Goal: Task Accomplishment & Management: Complete application form

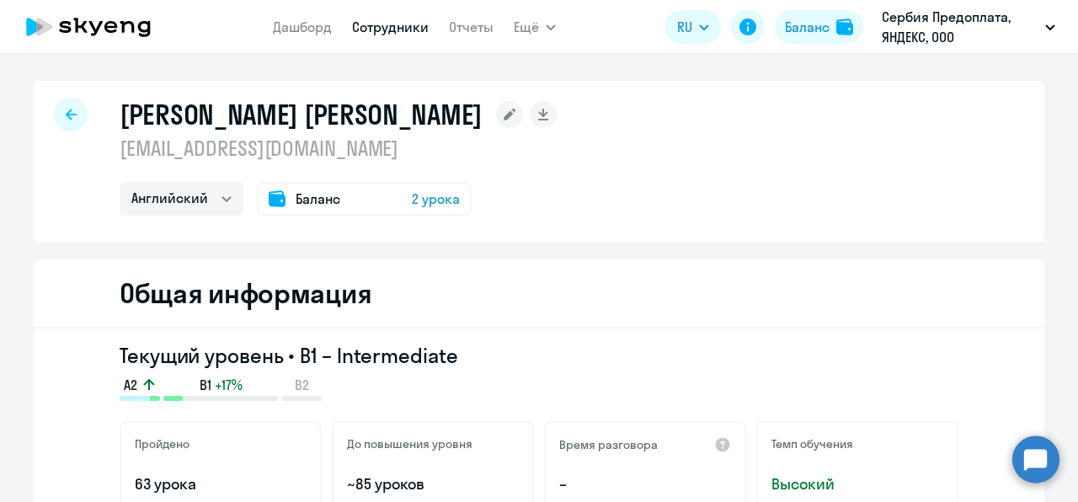
select select "english"
click at [384, 27] on link "Сотрудники" at bounding box center [390, 27] width 77 height 17
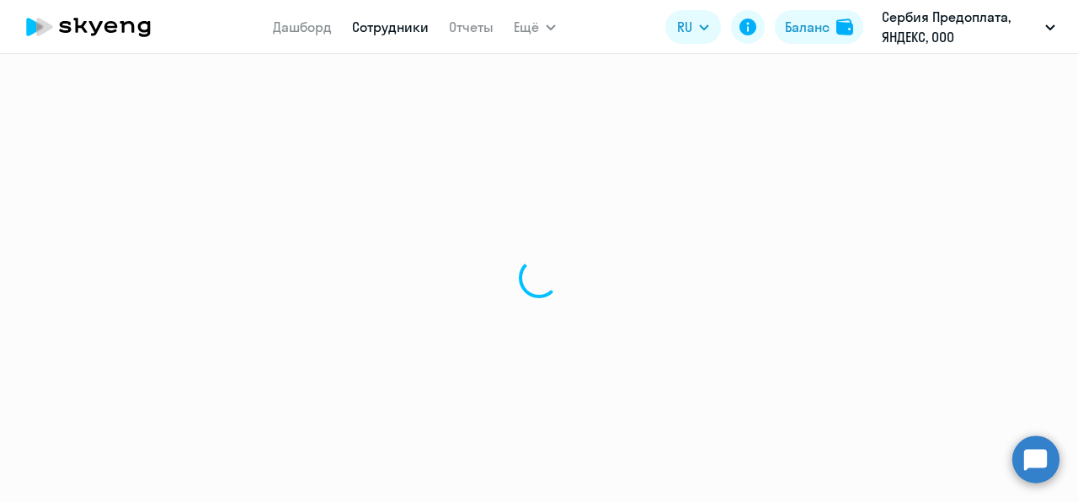
select select "30"
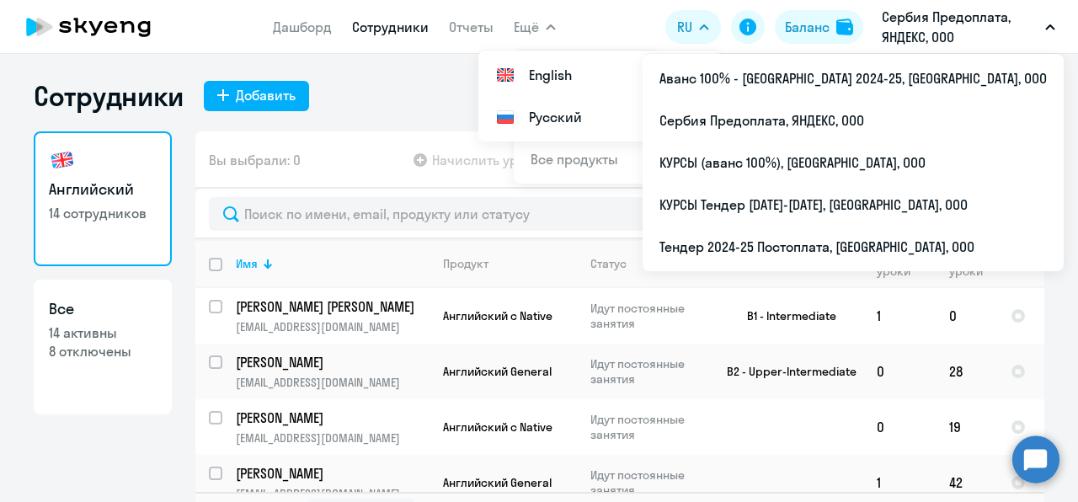
click at [906, 35] on p "Сербия Предоплата, ЯНДЕКС, ООО" at bounding box center [960, 27] width 157 height 40
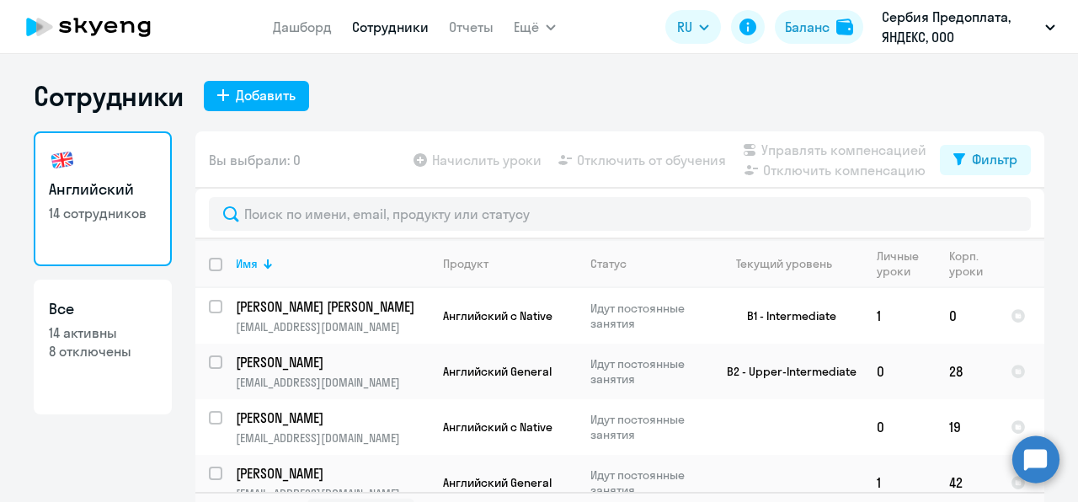
click at [906, 35] on p "Сербия Предоплата, ЯНДЕКС, ООО" at bounding box center [960, 27] width 157 height 40
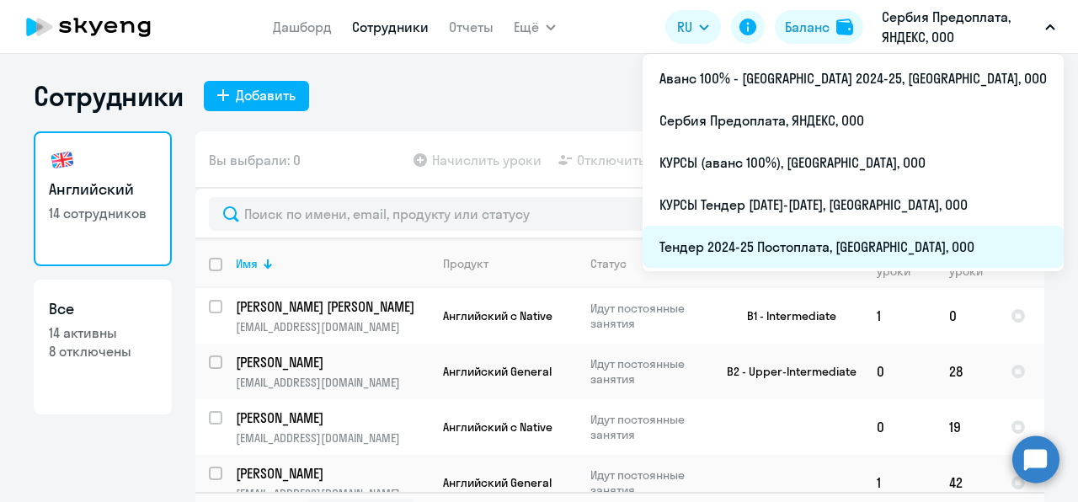
click at [839, 256] on li "Тендер 2024-25 Постоплата, [GEOGRAPHIC_DATA], ООО" at bounding box center [853, 247] width 421 height 42
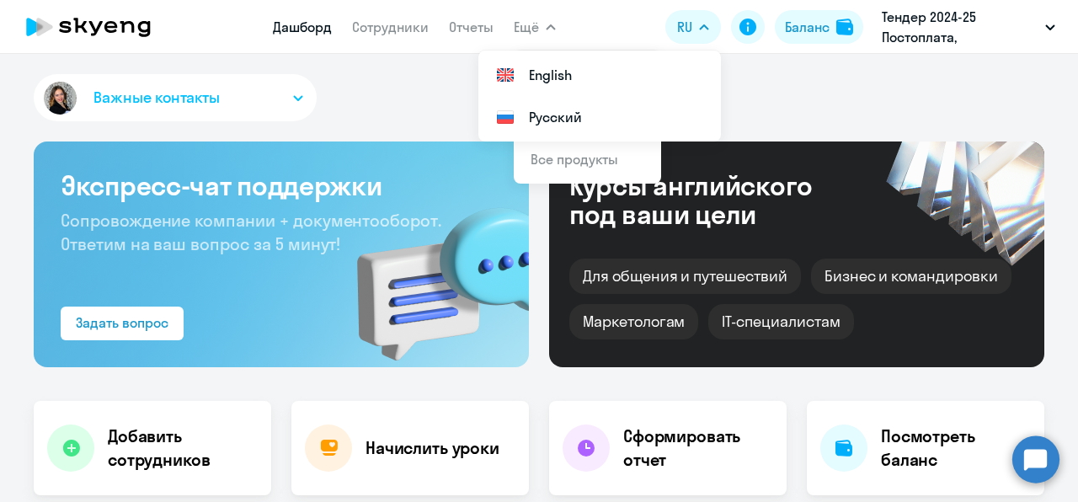
click at [278, 29] on link "Дашборд" at bounding box center [302, 27] width 59 height 17
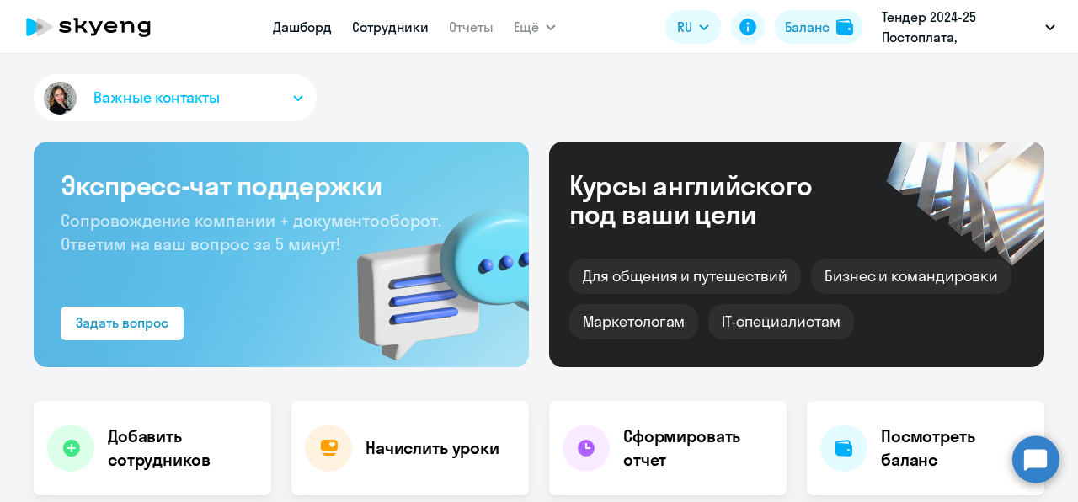
click at [393, 27] on link "Сотрудники" at bounding box center [390, 27] width 77 height 17
select select "30"
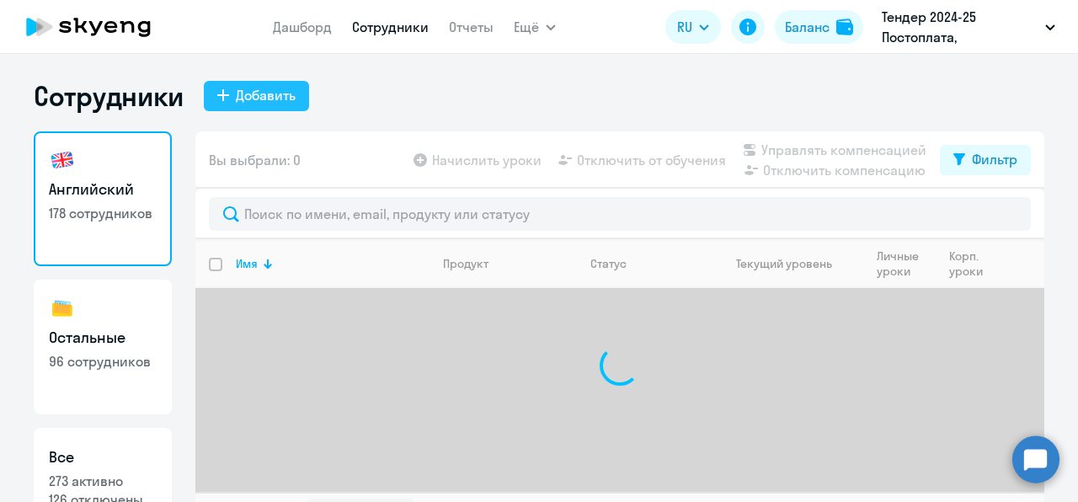
click at [248, 88] on div "Добавить" at bounding box center [266, 95] width 60 height 20
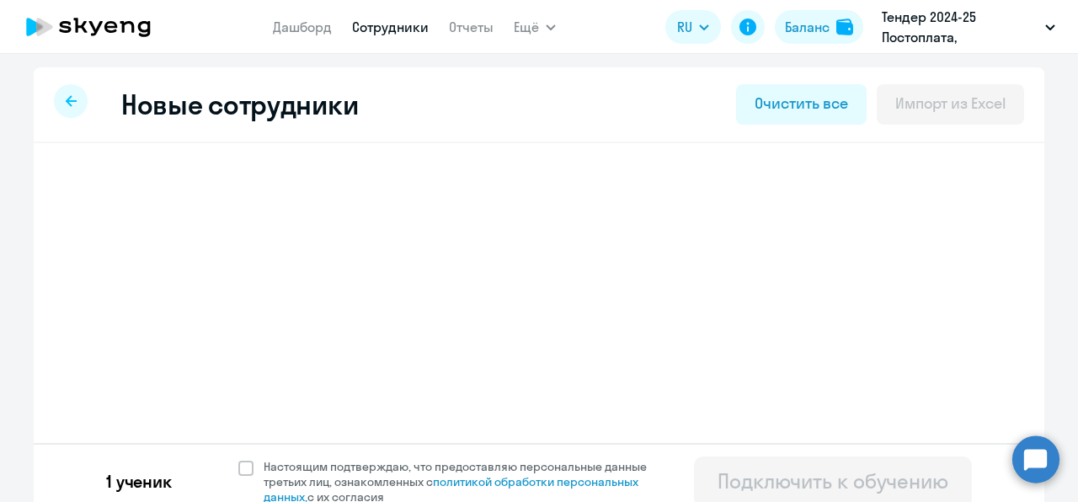
select select "english_adult_not_native_speaker"
select select "3"
click at [189, 259] on span "Добавить ученика" at bounding box center [196, 262] width 116 height 19
select select "english_adult_not_native_speaker"
select select "3"
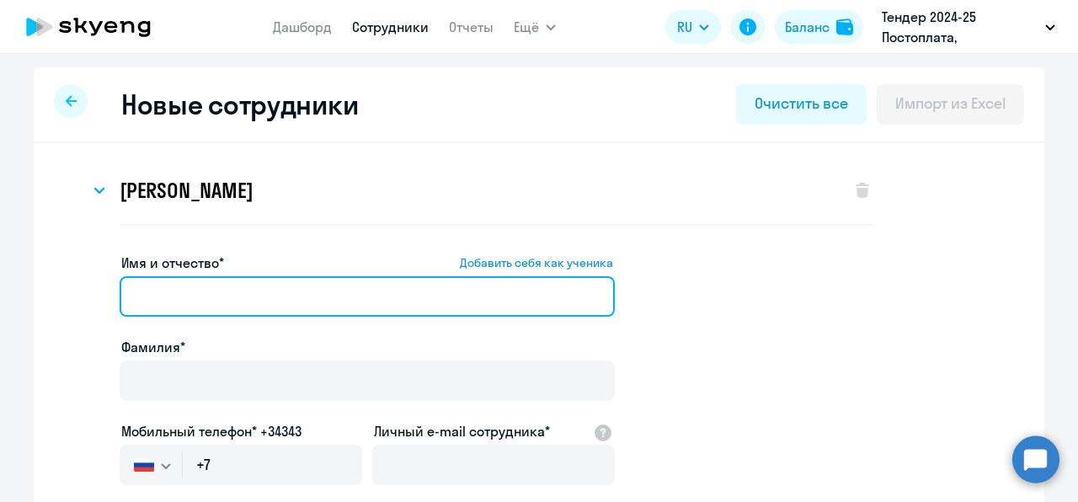
click at [185, 286] on input "Имя и отчество* Добавить себя как ученика" at bounding box center [367, 296] width 495 height 40
paste input "[PERSON_NAME]"
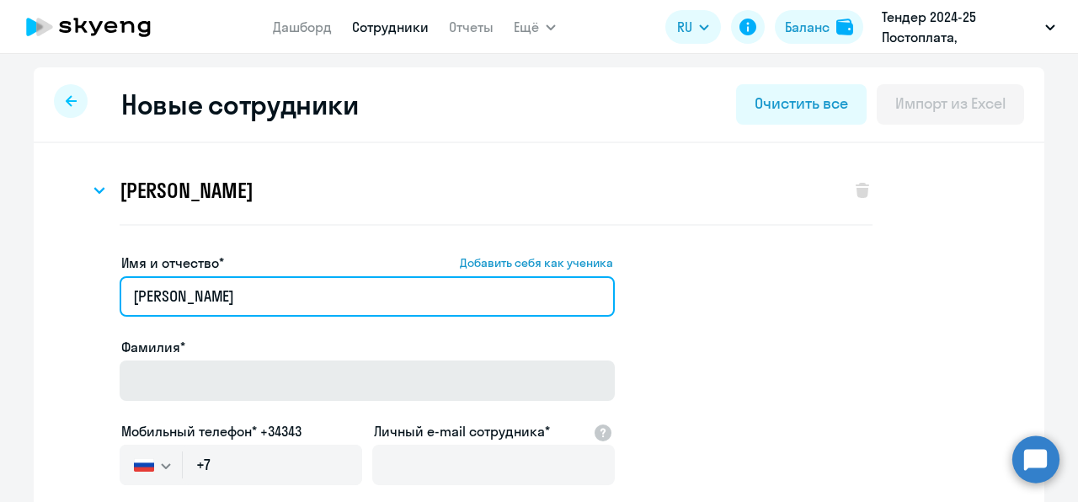
type input "[PERSON_NAME]"
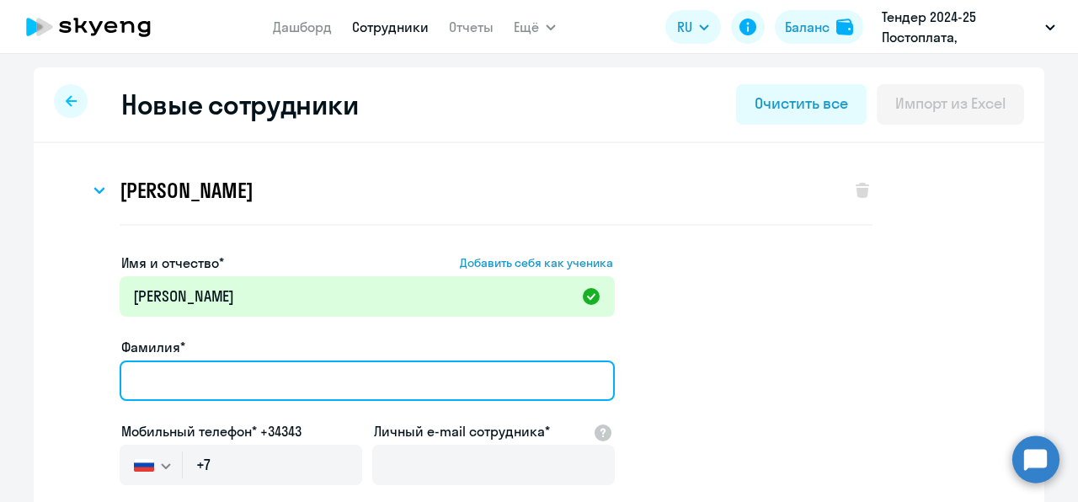
click at [232, 382] on input "Фамилия*" at bounding box center [367, 381] width 495 height 40
paste input "[PERSON_NAME]"
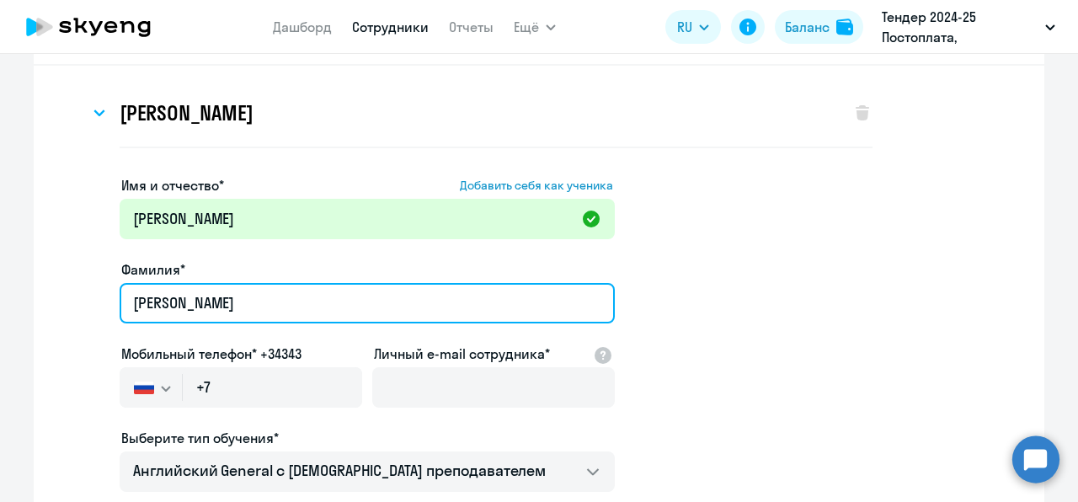
scroll to position [82, 0]
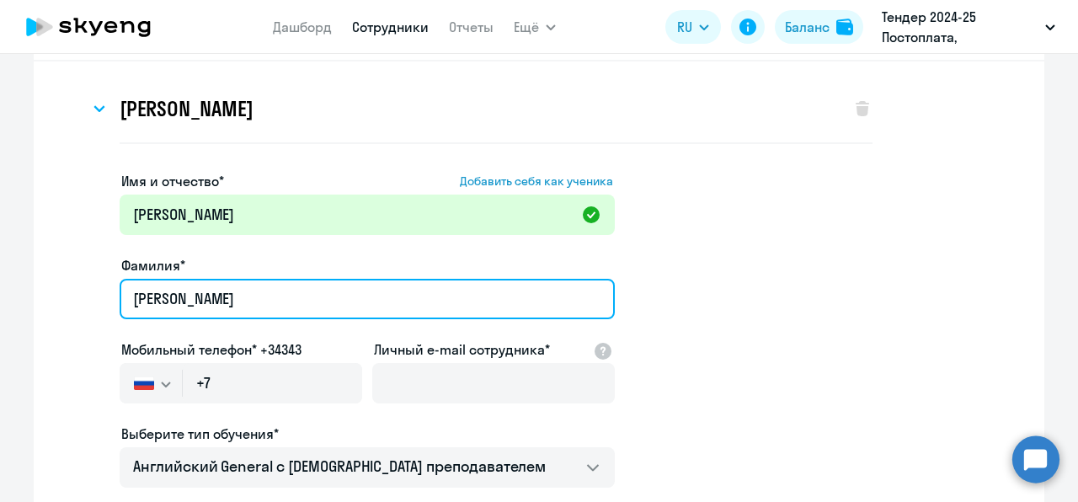
type input "[PERSON_NAME]"
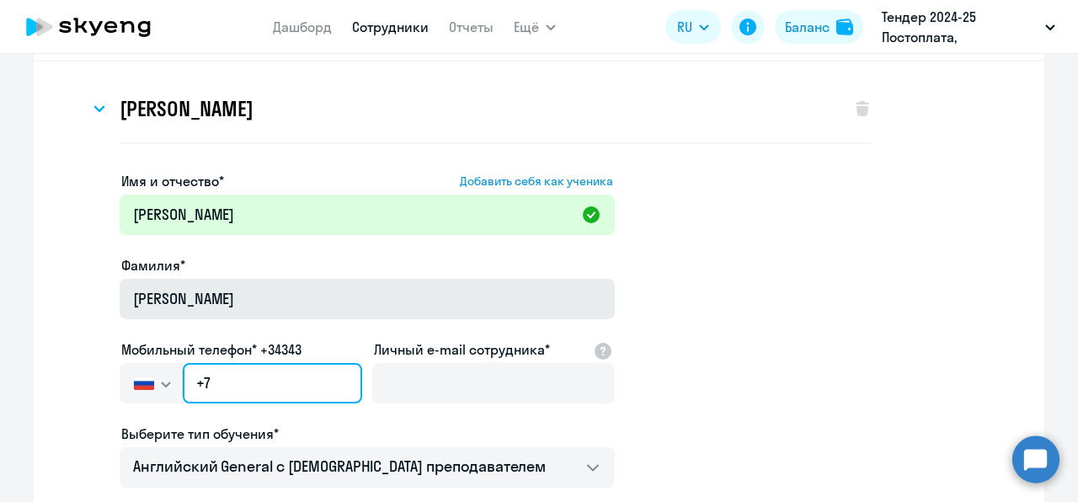
click at [232, 382] on input "+7" at bounding box center [272, 383] width 179 height 40
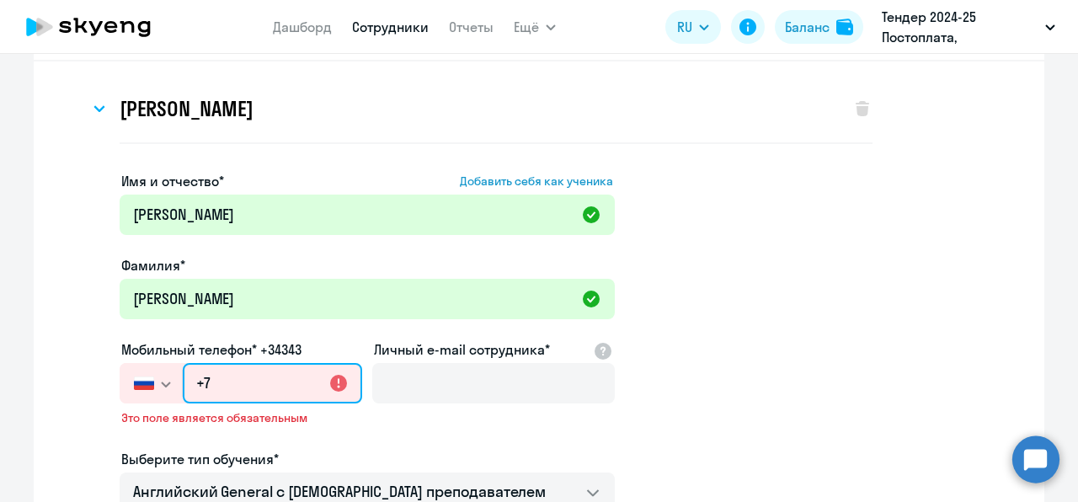
paste input "[PHONE_NUMBER]"
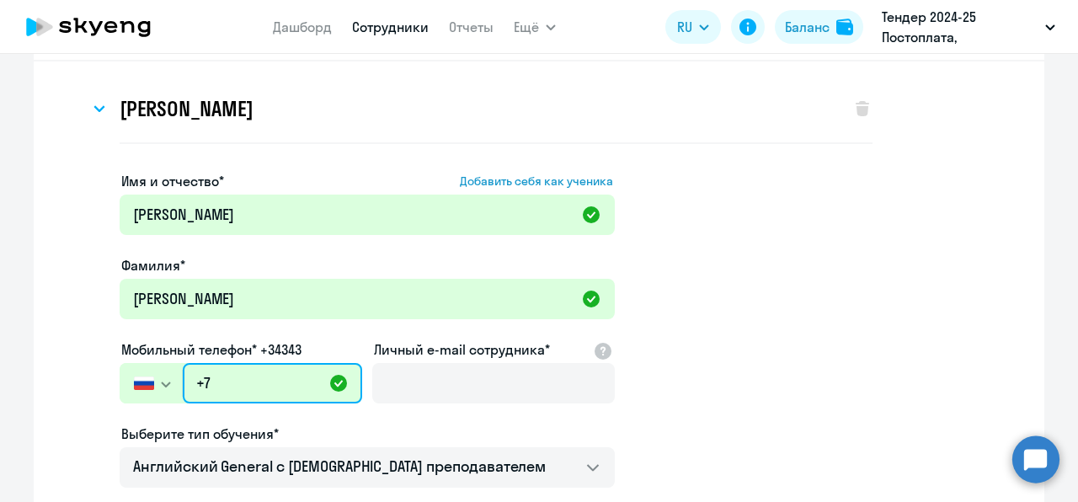
type input "[PHONE_NUMBER]"
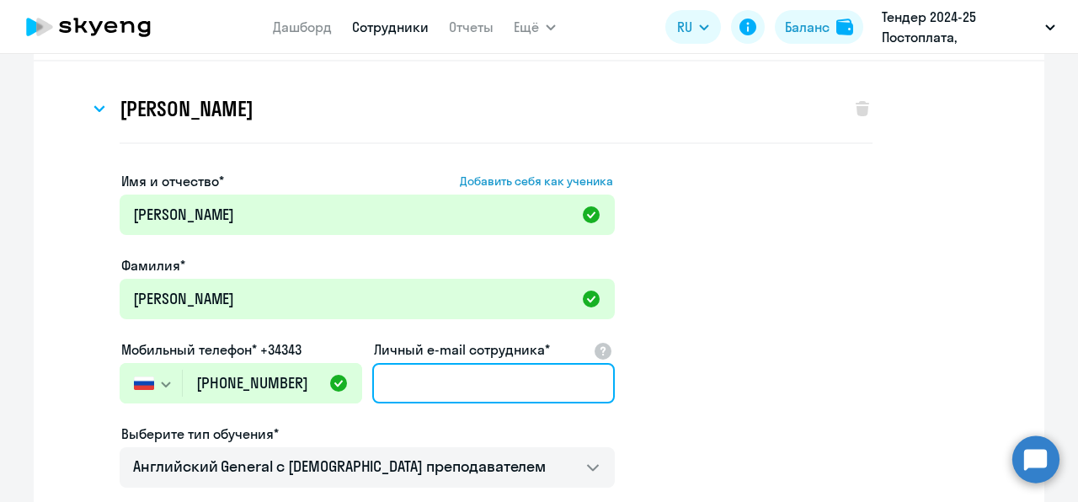
click at [479, 391] on input "Личный e-mail сотрудника*" at bounding box center [493, 383] width 243 height 40
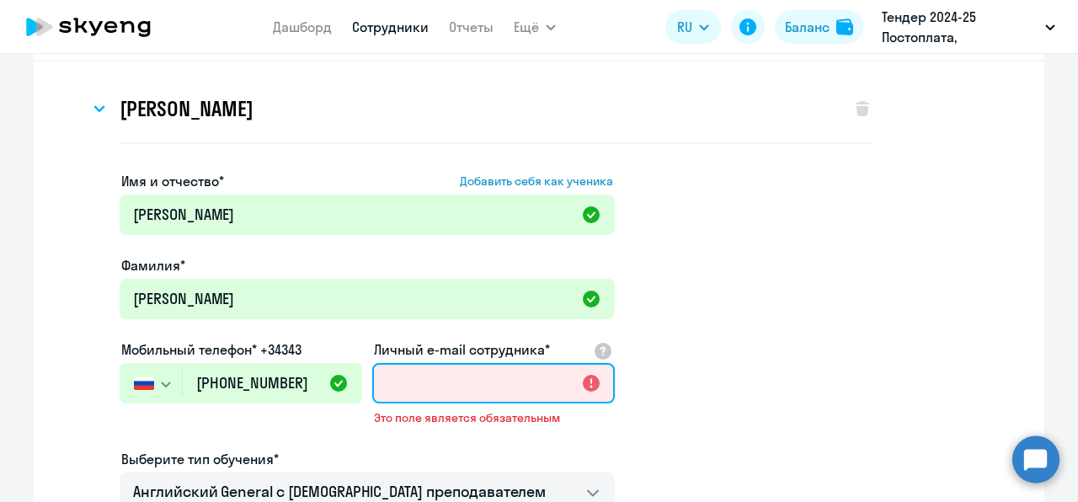
paste input "[EMAIL_ADDRESS][DOMAIN_NAME]"
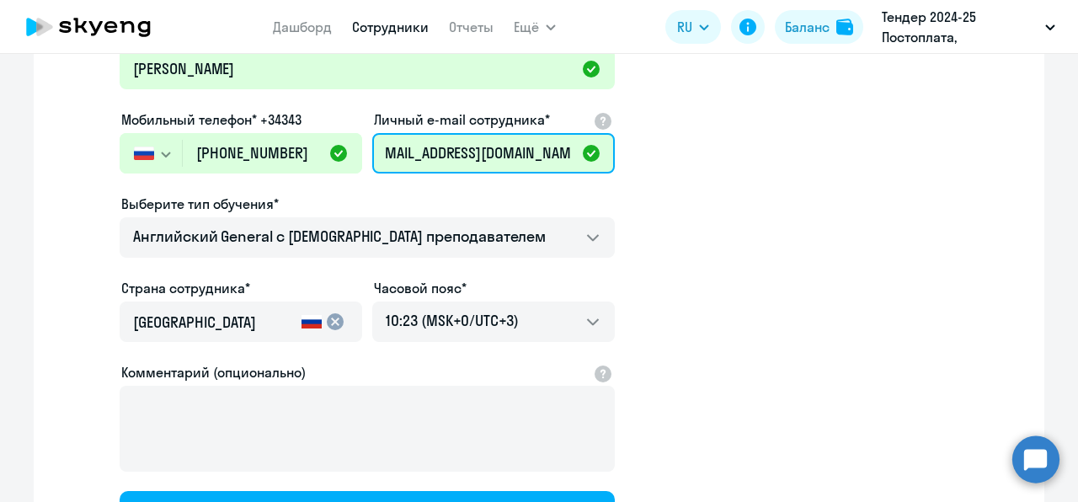
scroll to position [322, 0]
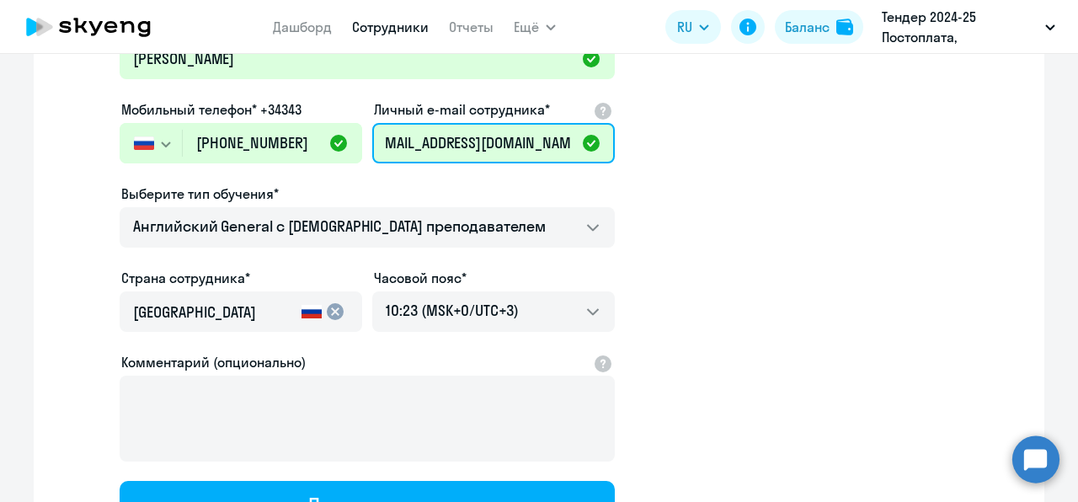
type input "[EMAIL_ADDRESS][DOMAIN_NAME]"
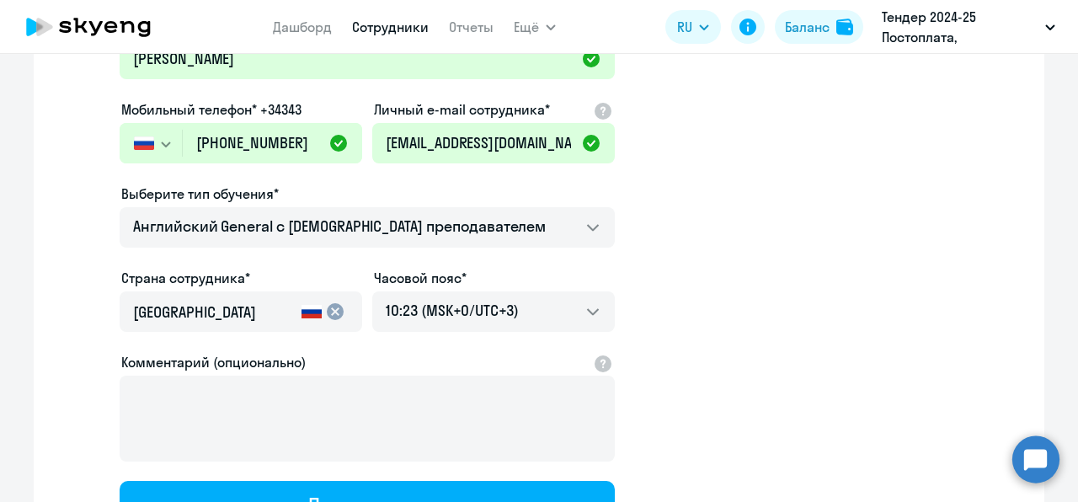
click at [766, 259] on app-new-student-form "Имя и отчество* Добавить себя как ученика [PERSON_NAME]* [PERSON_NAME] Мобильны…" at bounding box center [539, 231] width 957 height 601
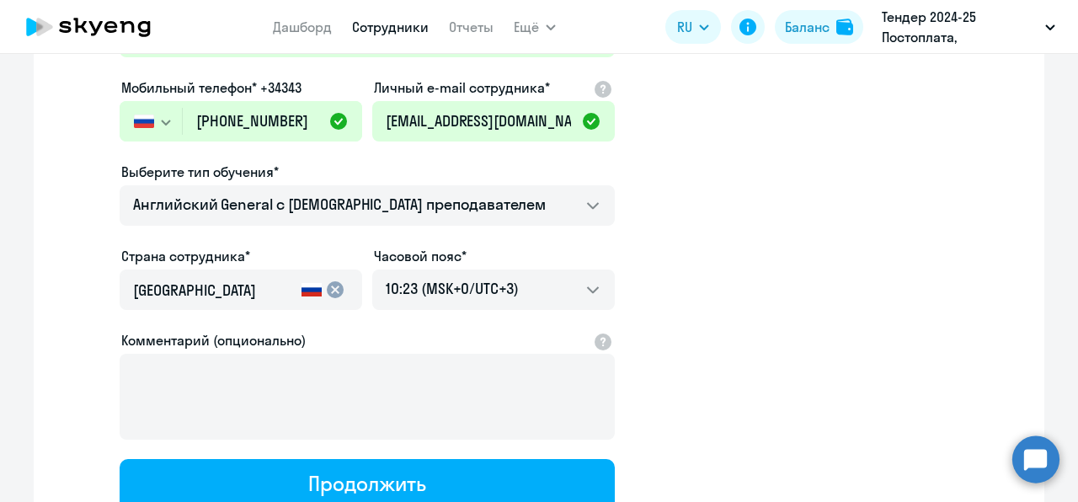
scroll to position [345, 0]
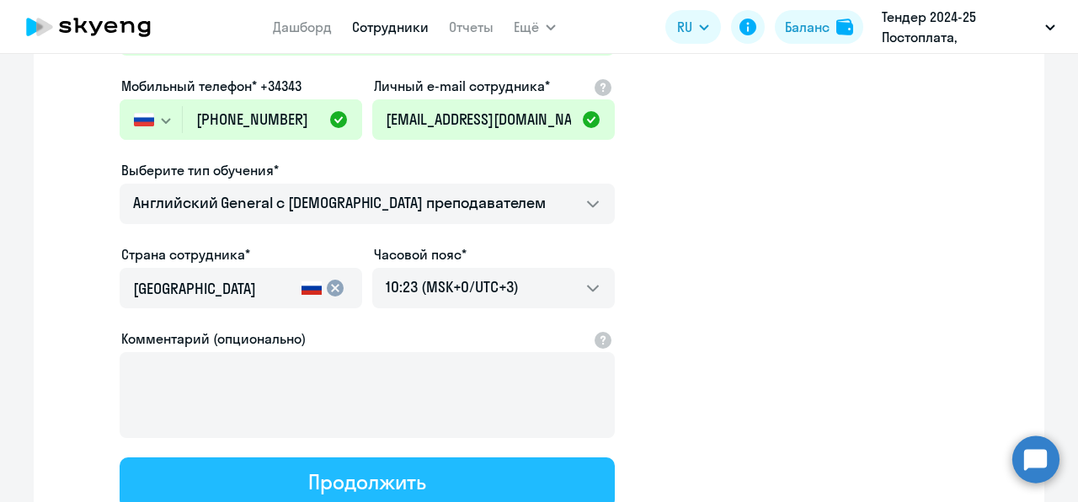
click at [439, 478] on button "Продолжить" at bounding box center [367, 482] width 495 height 51
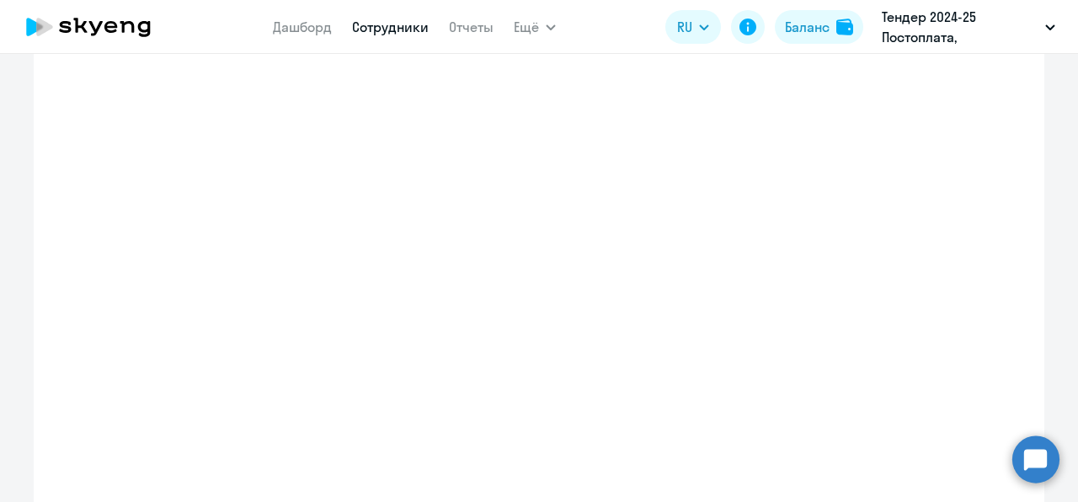
select select "english_adult_not_native_speaker"
select select "3"
select select "english_adult_not_native_speaker"
select select "3"
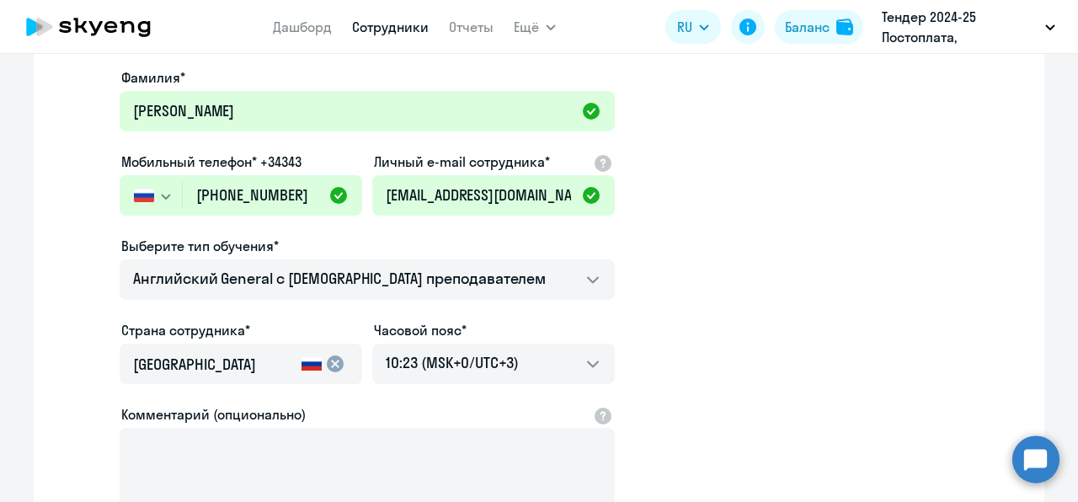
scroll to position [17, 0]
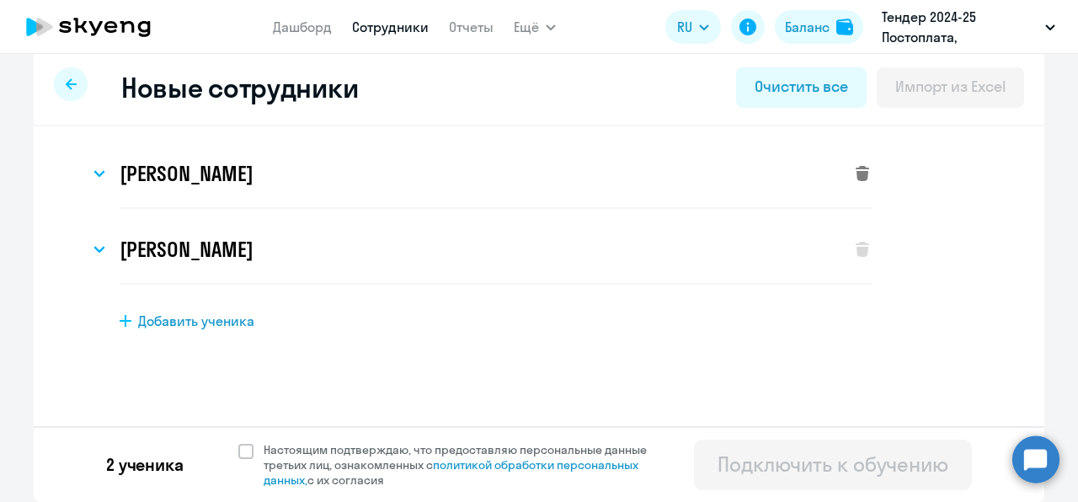
click at [856, 174] on icon at bounding box center [862, 173] width 13 height 15
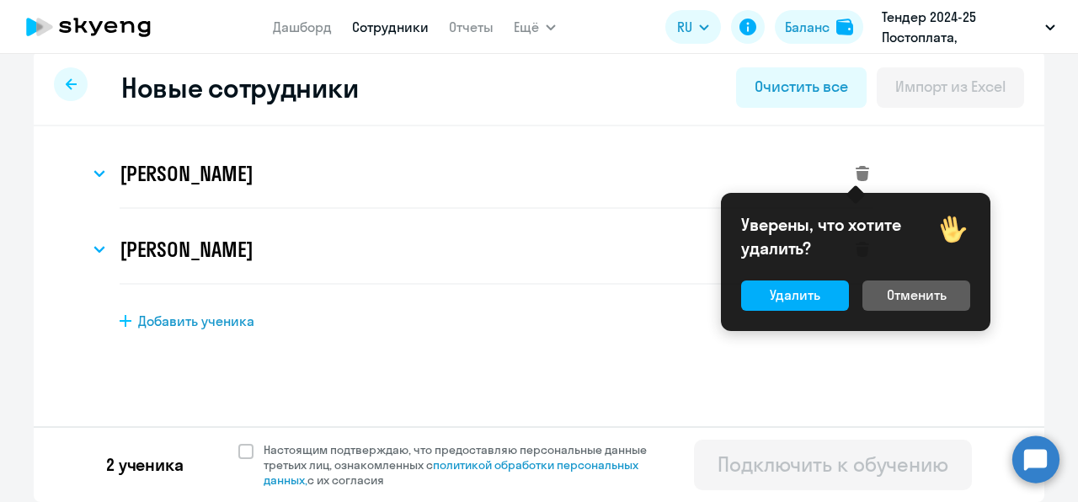
click at [748, 280] on div "Уверены, что хотите удалить? Удалить Отменить" at bounding box center [856, 262] width 270 height 138
click at [768, 300] on button "Удалить" at bounding box center [795, 295] width 108 height 30
select select "english_adult_not_native_speaker"
select select "3"
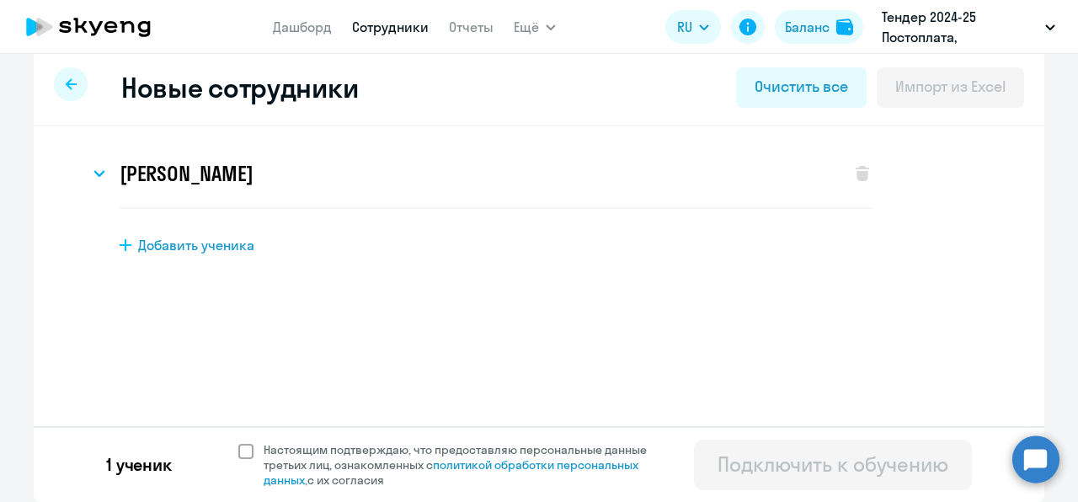
click at [242, 455] on span at bounding box center [245, 451] width 15 height 15
click at [238, 442] on input "Настоящим подтверждаю, что предоставляю персональные данные третьих лиц, ознако…" at bounding box center [238, 441] width 1 height 1
checkbox input "true"
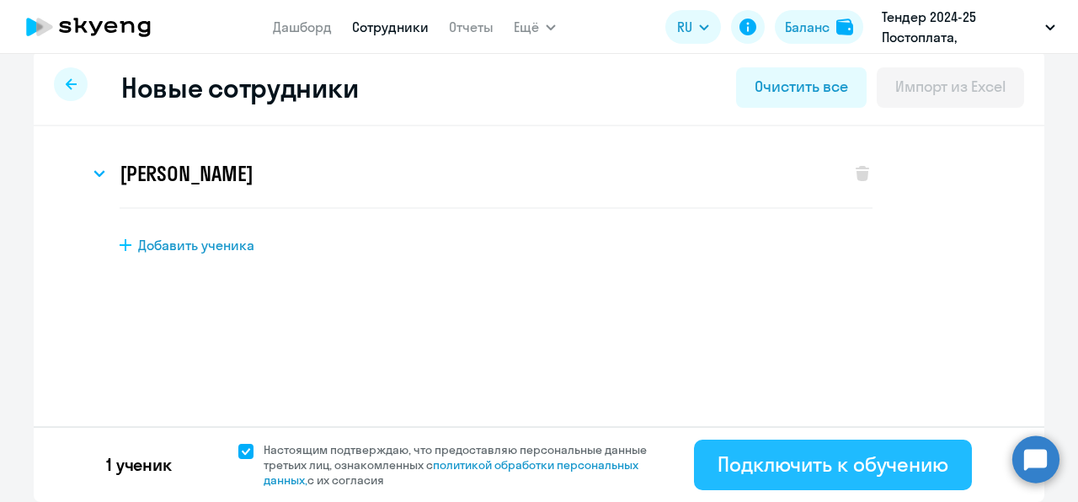
click at [740, 480] on button "Подключить к обучению" at bounding box center [833, 465] width 278 height 51
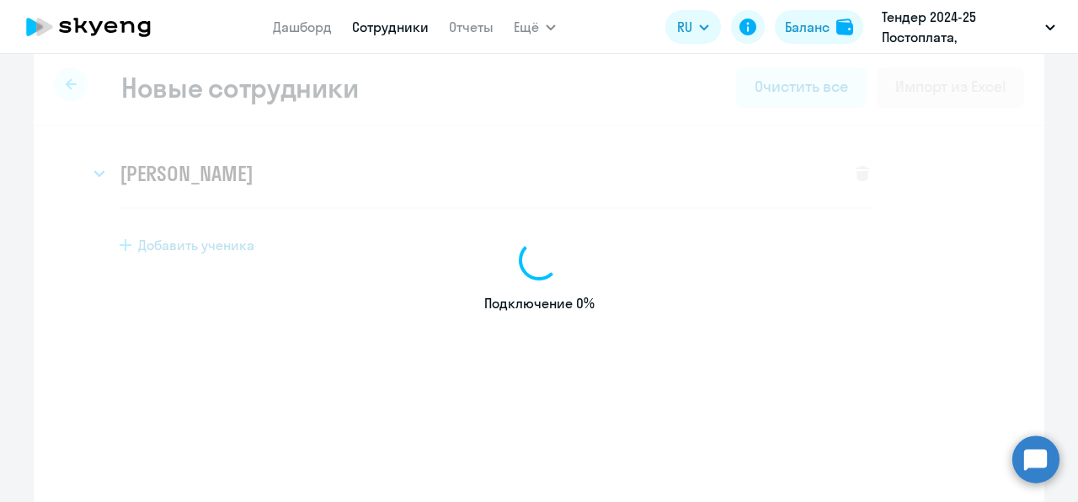
select select "english_adult_not_native_speaker"
select select "3"
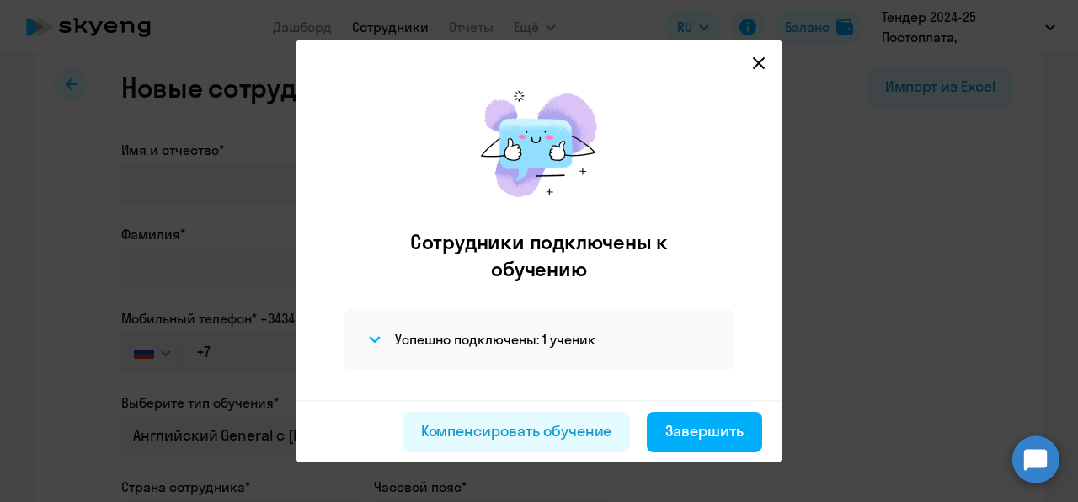
click at [752, 67] on div at bounding box center [539, 63] width 460 height 20
click at [766, 67] on icon at bounding box center [758, 62] width 13 height 13
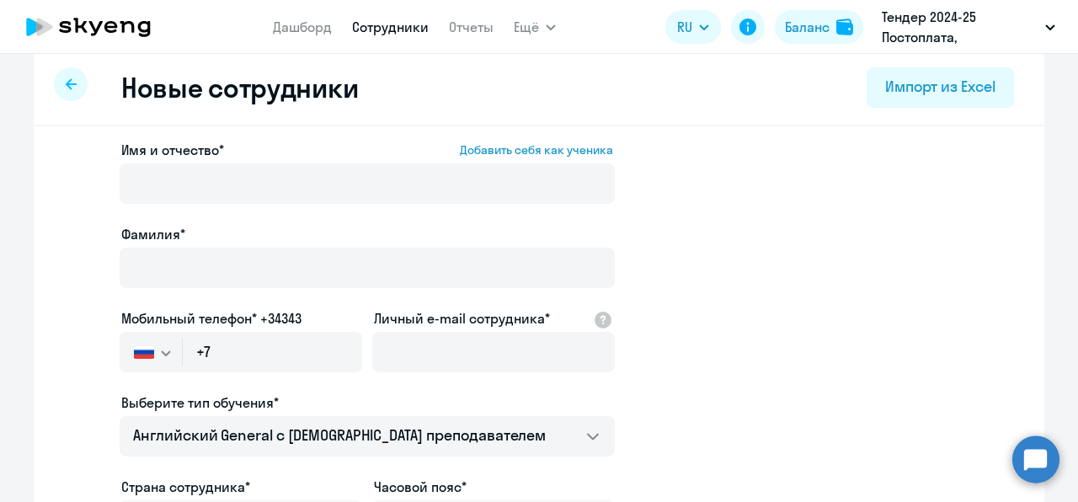
select select "30"
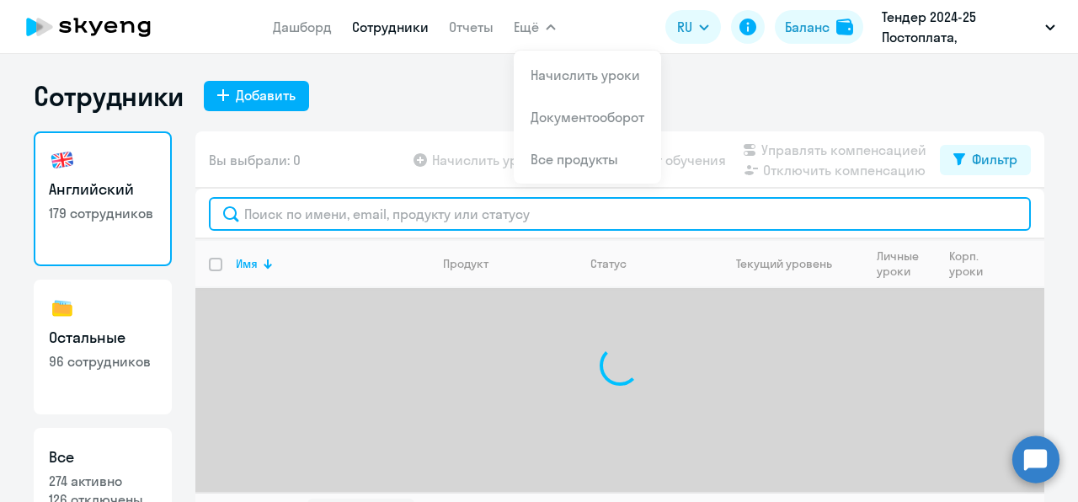
click at [263, 216] on input "text" at bounding box center [620, 214] width 822 height 34
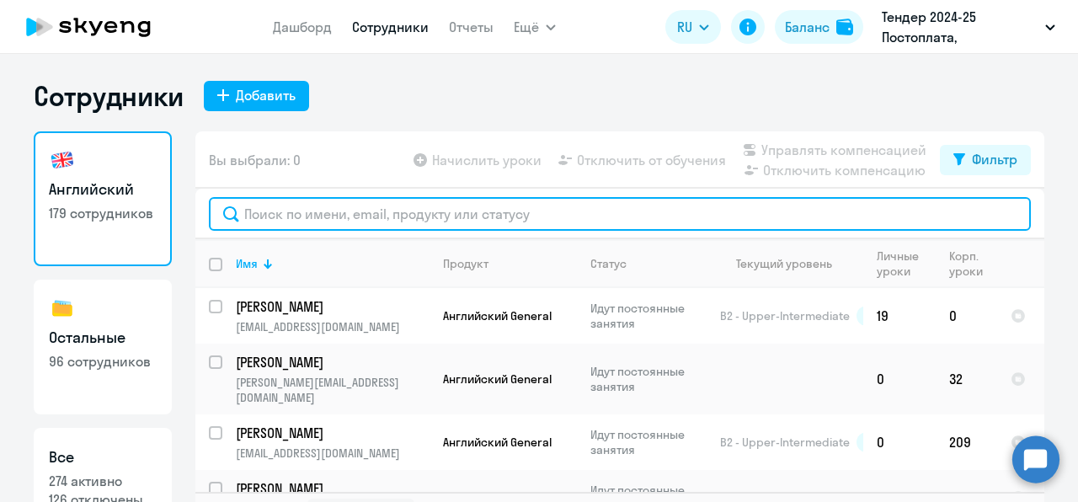
paste input "[EMAIL_ADDRESS][DOMAIN_NAME]"
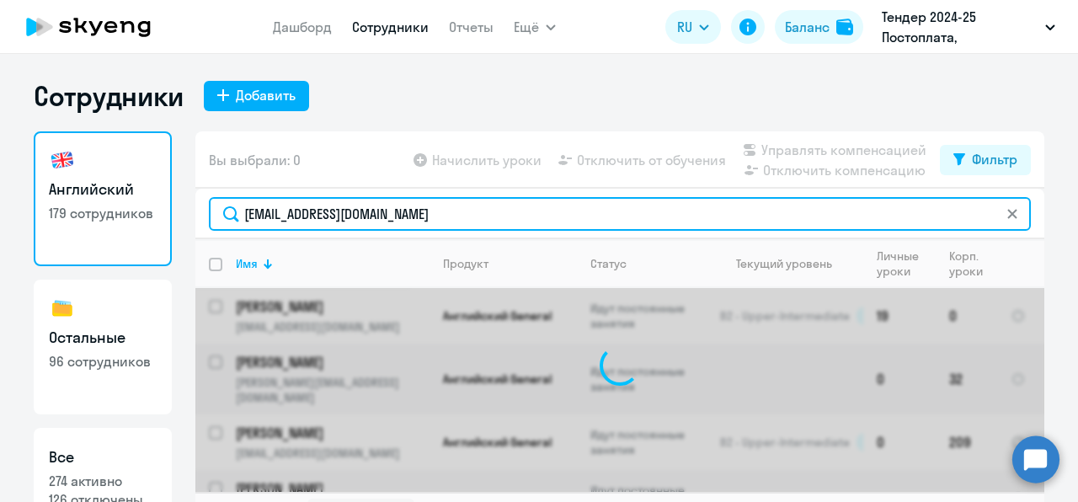
scroll to position [37, 0]
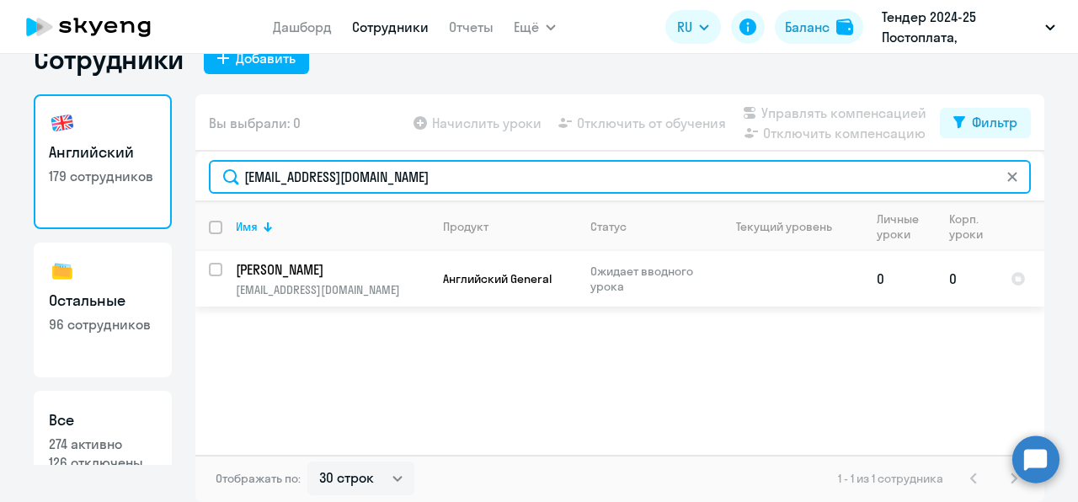
type input "[EMAIL_ADDRESS][DOMAIN_NAME]"
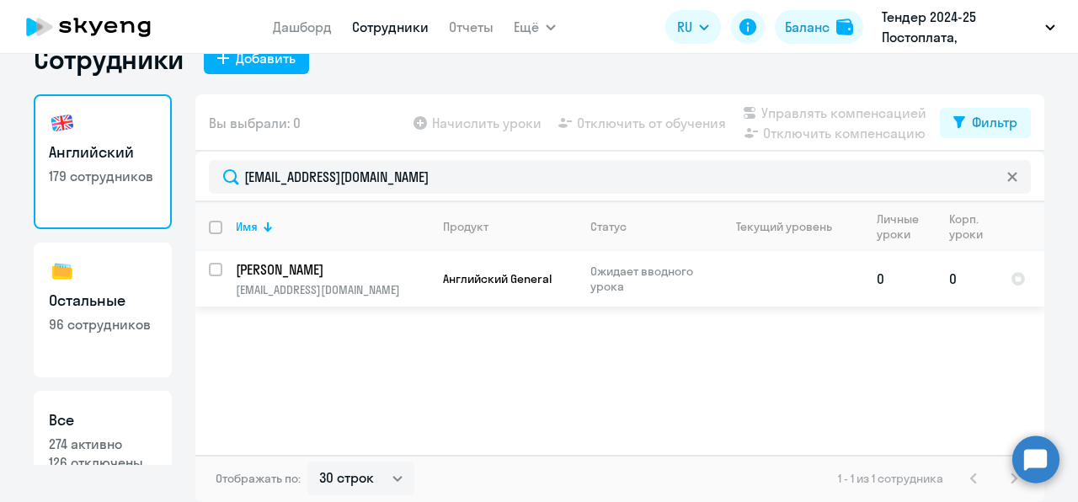
click at [342, 283] on p "[EMAIL_ADDRESS][DOMAIN_NAME]" at bounding box center [332, 289] width 193 height 15
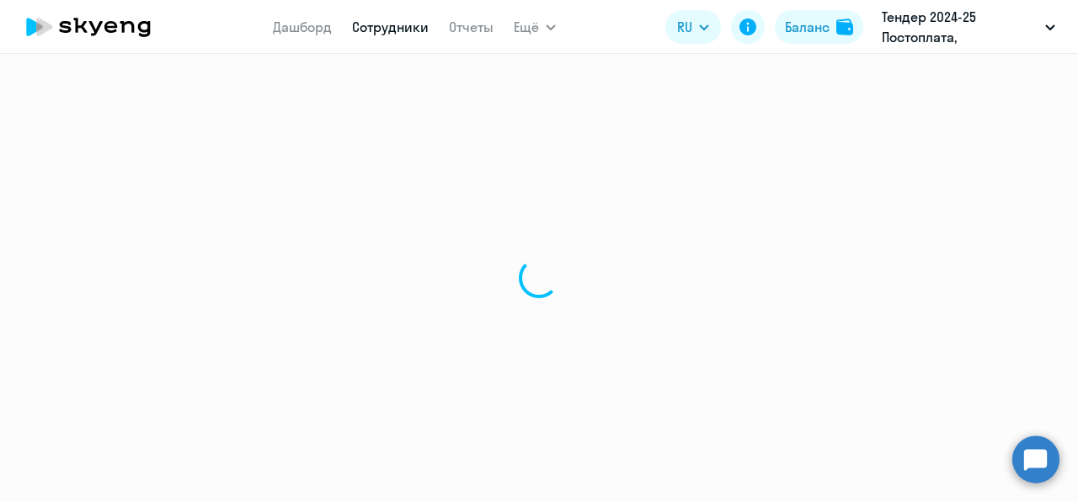
select select "english"
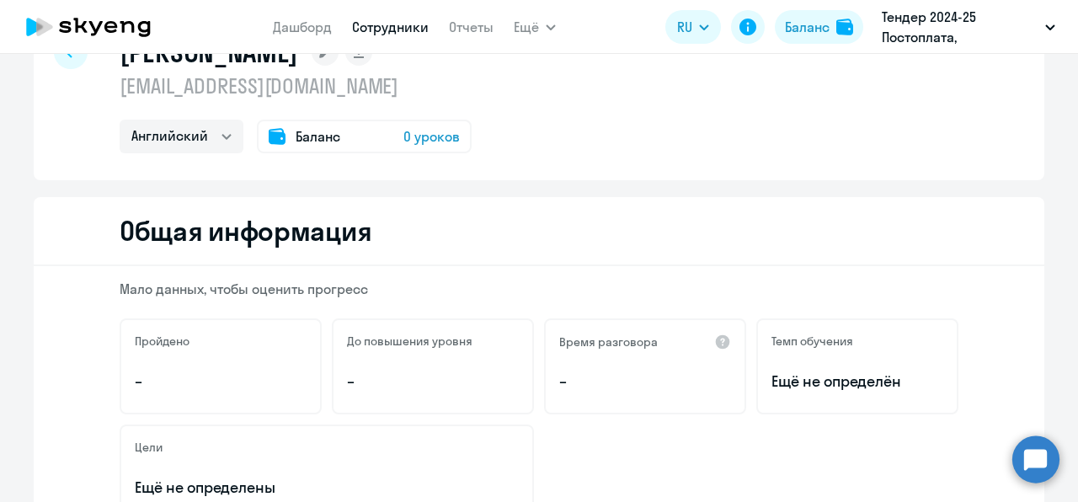
scroll to position [64, 0]
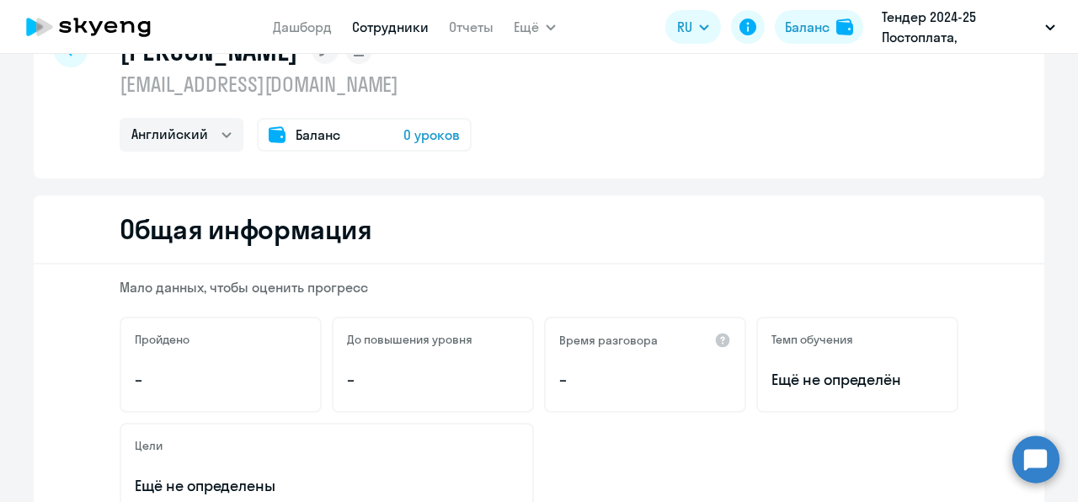
click at [442, 150] on div "Баланс 0 уроков" at bounding box center [364, 135] width 215 height 34
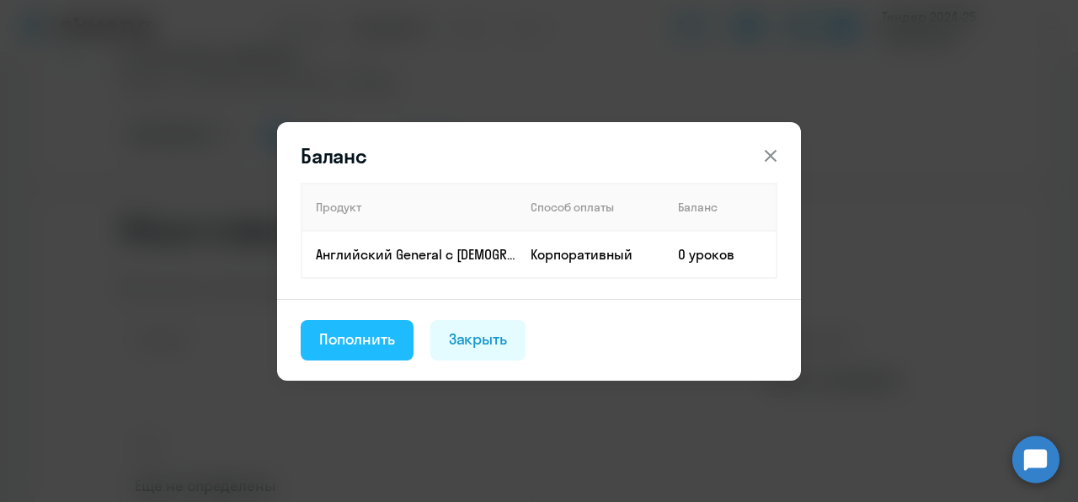
click at [386, 330] on div "Пополнить" at bounding box center [357, 339] width 76 height 22
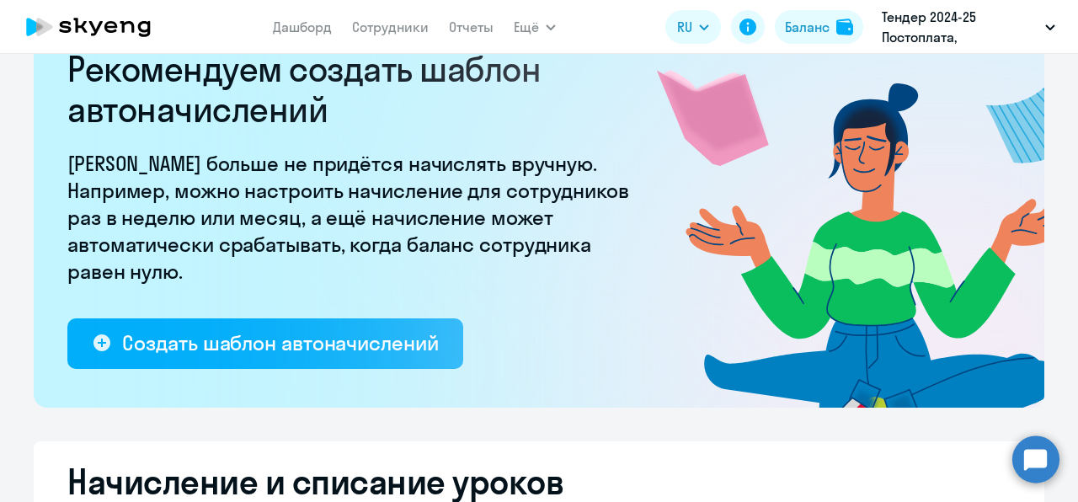
select select "10"
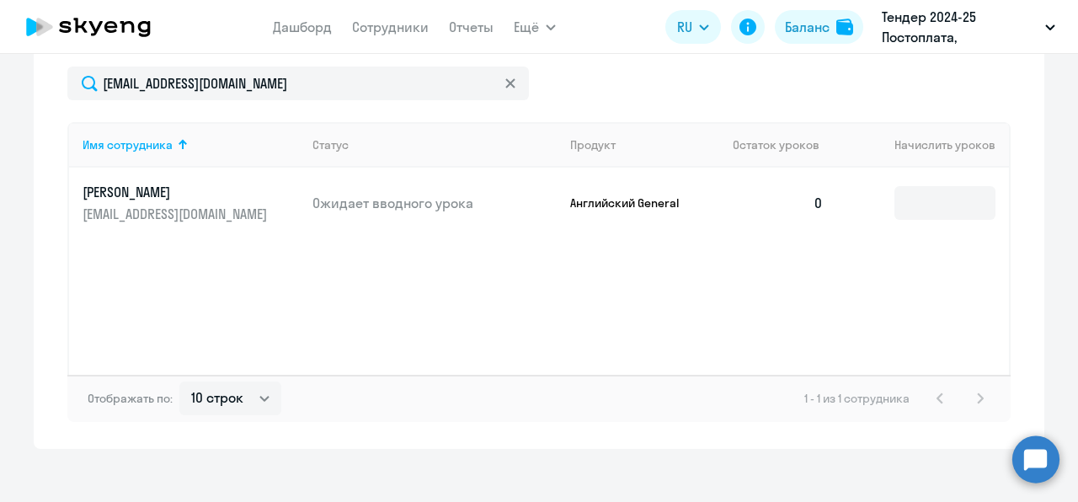
scroll to position [736, 0]
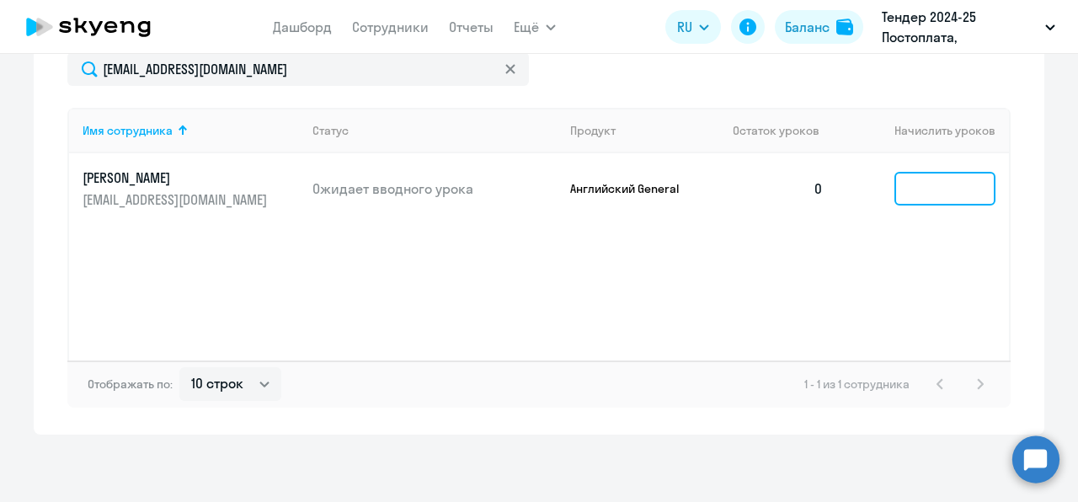
click at [937, 177] on input at bounding box center [945, 189] width 101 height 34
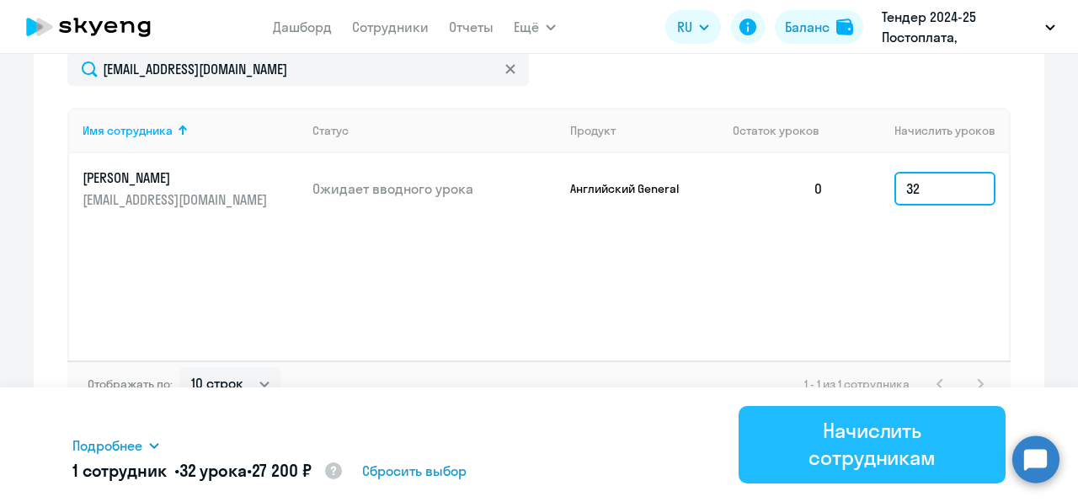
type input "32"
click at [852, 480] on button "Начислить сотрудникам" at bounding box center [872, 444] width 267 height 77
